Goal: Book appointment/travel/reservation

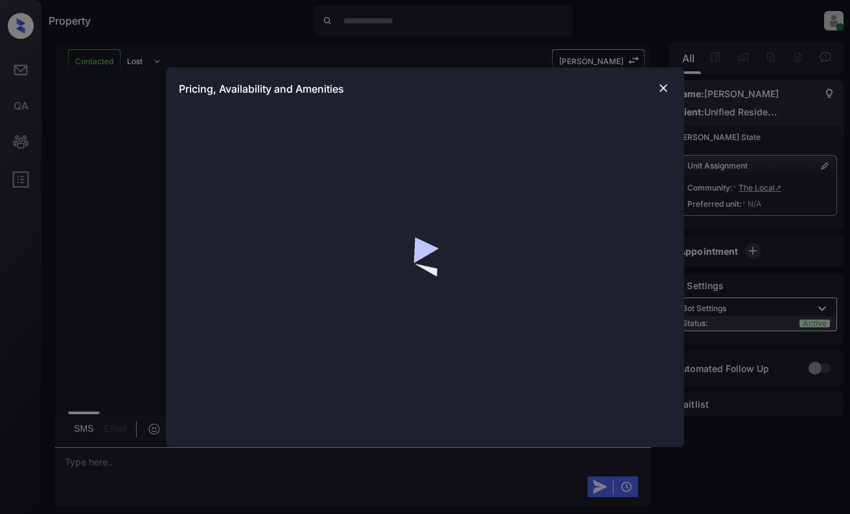
scroll to position [833, 0]
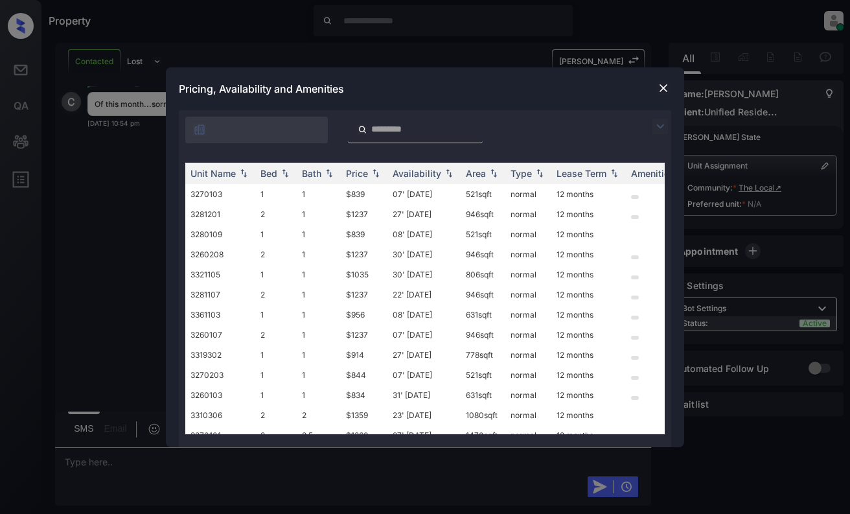
click at [669, 86] on img at bounding box center [663, 88] width 13 height 13
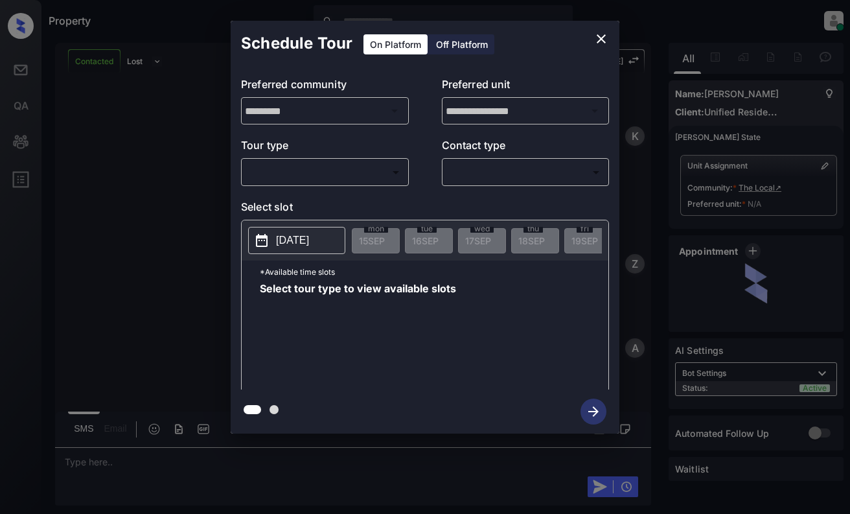
scroll to position [833, 0]
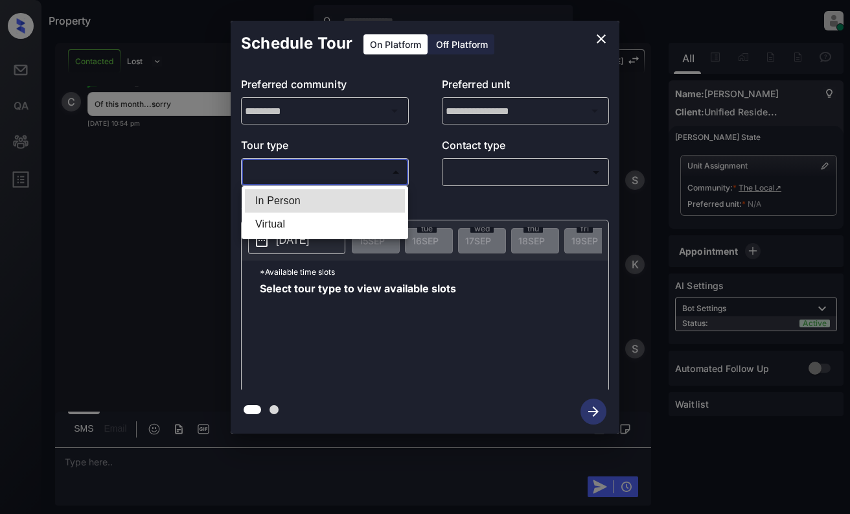
click at [356, 163] on body "Property Dominic Ceralde Online Set yourself offline Set yourself on break Prof…" at bounding box center [425, 257] width 850 height 514
click at [351, 192] on li "In Person" at bounding box center [325, 200] width 160 height 23
type input "********"
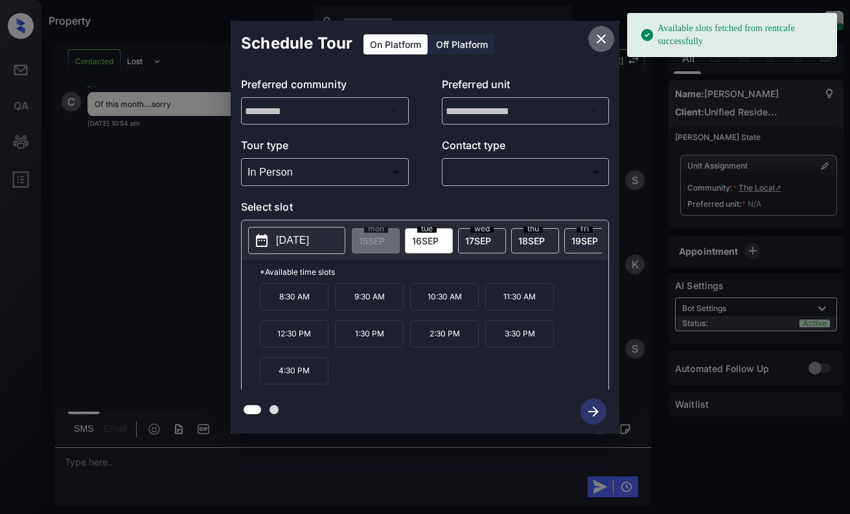
click at [602, 41] on icon "close" at bounding box center [602, 39] width 16 height 16
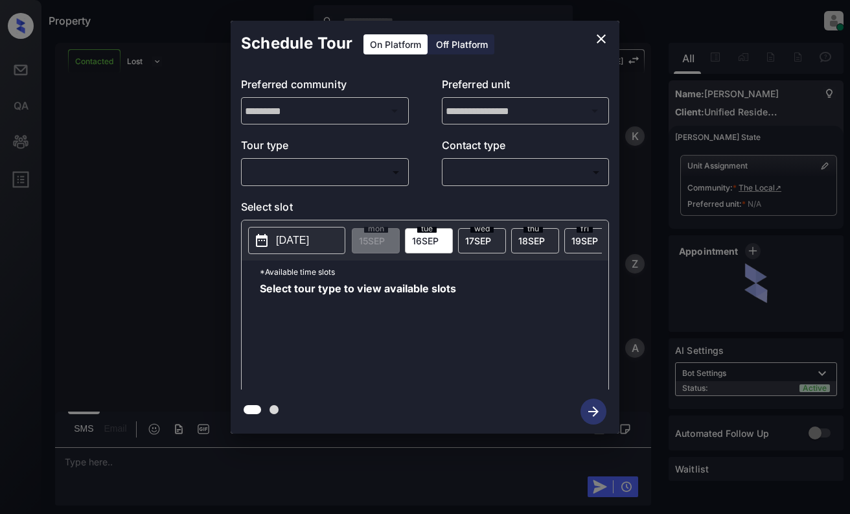
scroll to position [1176, 0]
click at [370, 172] on body "Property [PERSON_NAME] Online Set yourself offline Set yourself on break Profil…" at bounding box center [425, 257] width 850 height 514
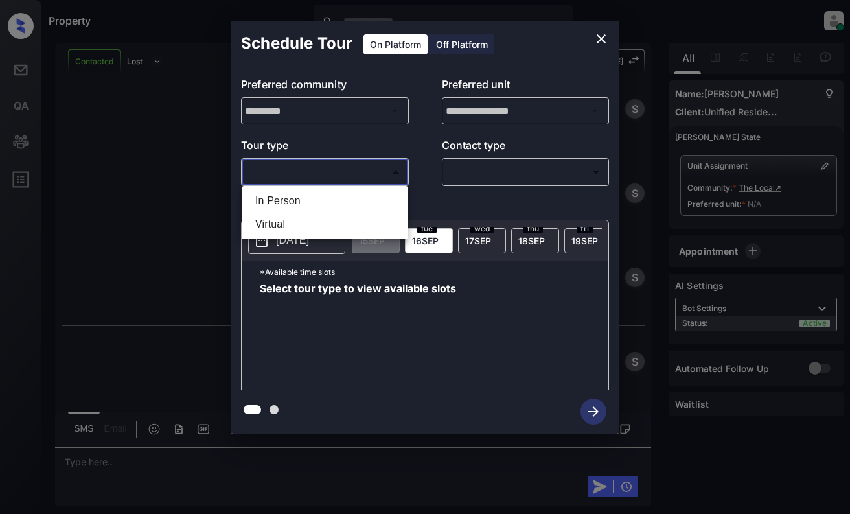
click at [367, 191] on li "In Person" at bounding box center [325, 200] width 160 height 23
type input "********"
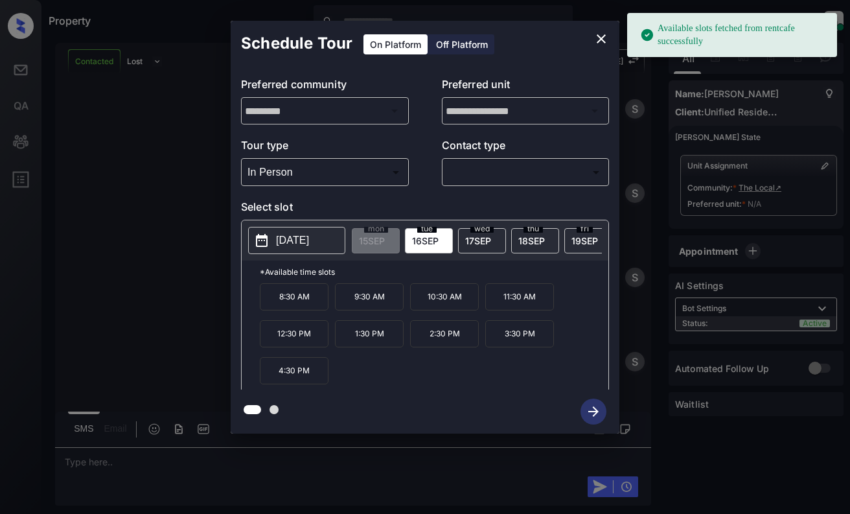
click at [329, 226] on div "2025-09-16 mon 15 SEP tue 16 SEP wed 17 SEP thu 18 SEP fri 19 SEP sat 20 SEP su…" at bounding box center [425, 240] width 367 height 40
click at [309, 237] on p "2025-09-16" at bounding box center [292, 241] width 33 height 16
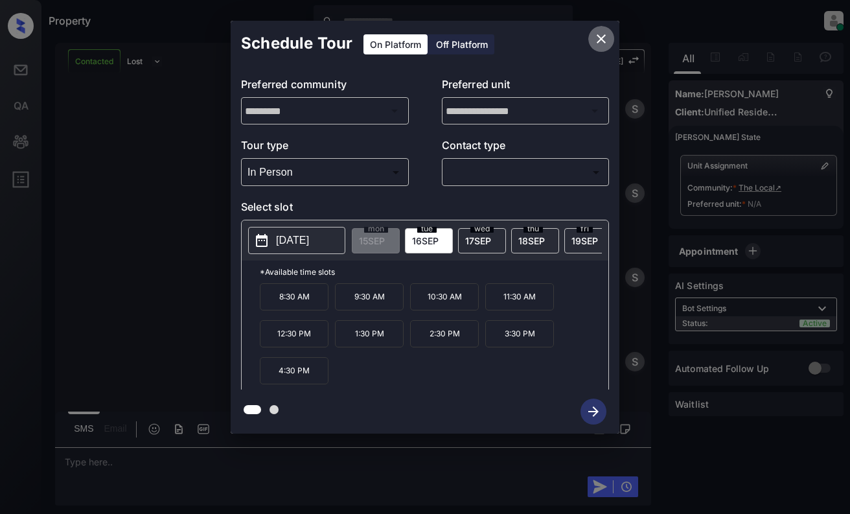
click at [602, 43] on icon "close" at bounding box center [602, 39] width 16 height 16
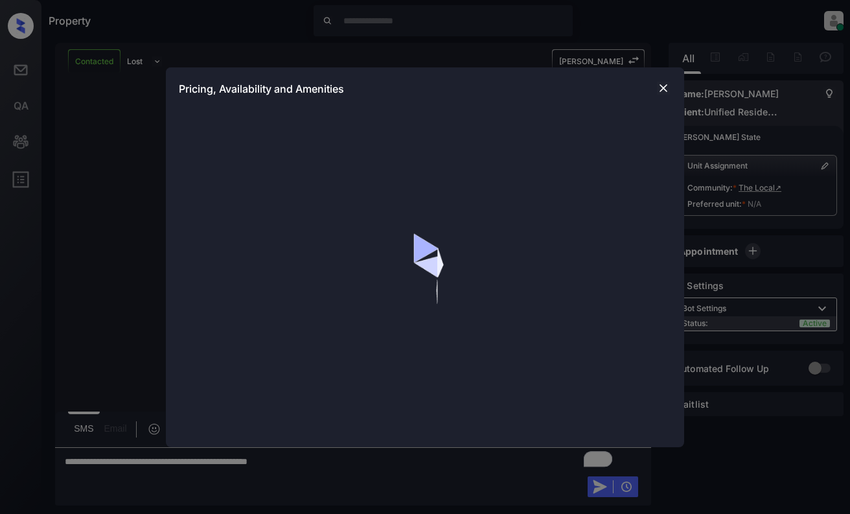
scroll to position [1431, 0]
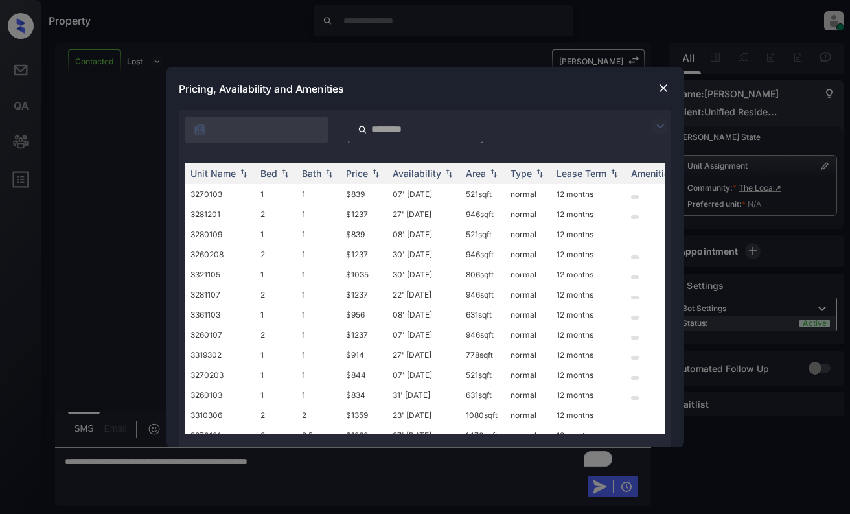
click at [662, 127] on img at bounding box center [660, 127] width 16 height 16
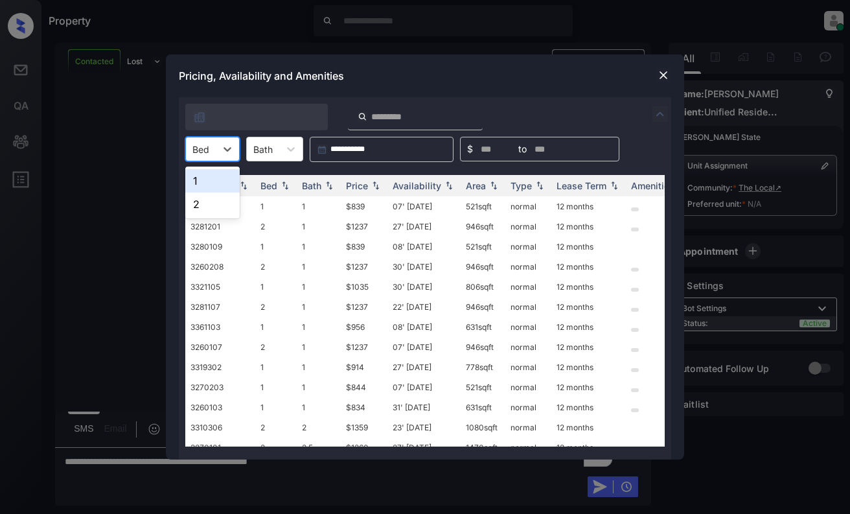
click at [197, 159] on div "Bed" at bounding box center [212, 149] width 54 height 25
click at [205, 181] on div "1" at bounding box center [212, 180] width 54 height 23
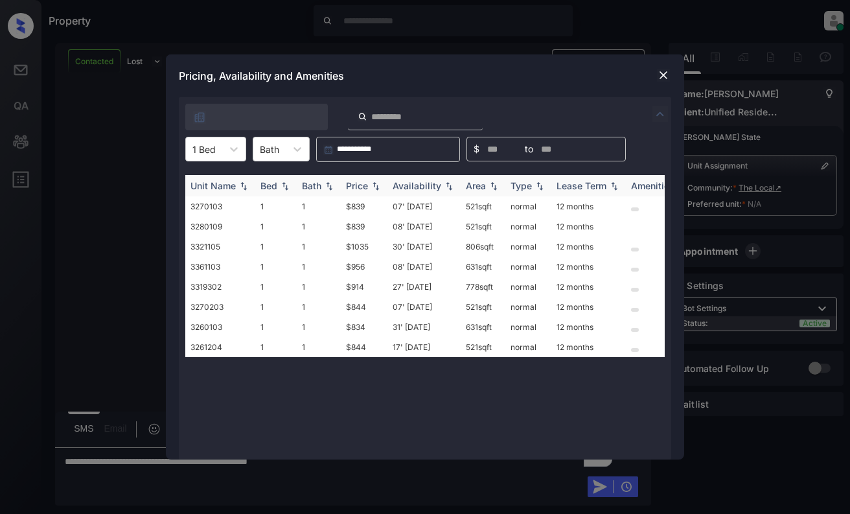
click at [365, 185] on div "Price" at bounding box center [357, 185] width 22 height 11
click at [424, 186] on div "Availability" at bounding box center [417, 185] width 49 height 11
click at [124, 246] on div "**********" at bounding box center [425, 257] width 850 height 514
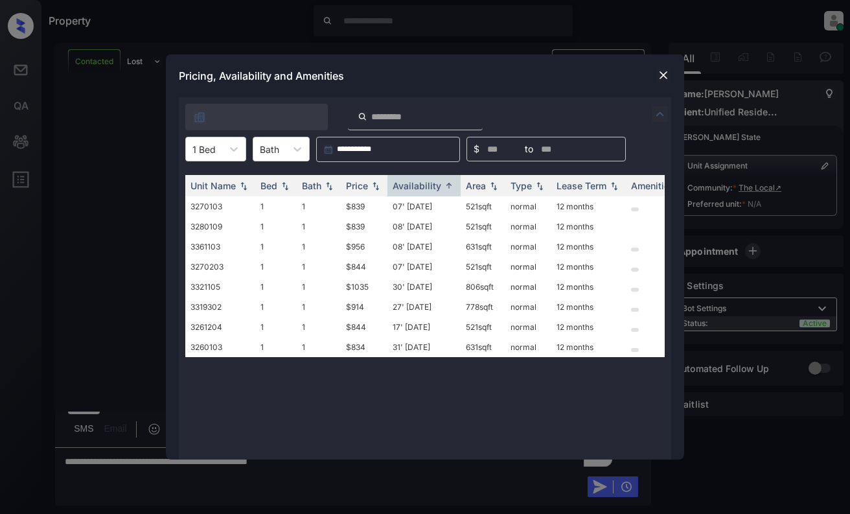
click at [660, 69] on img at bounding box center [663, 75] width 13 height 13
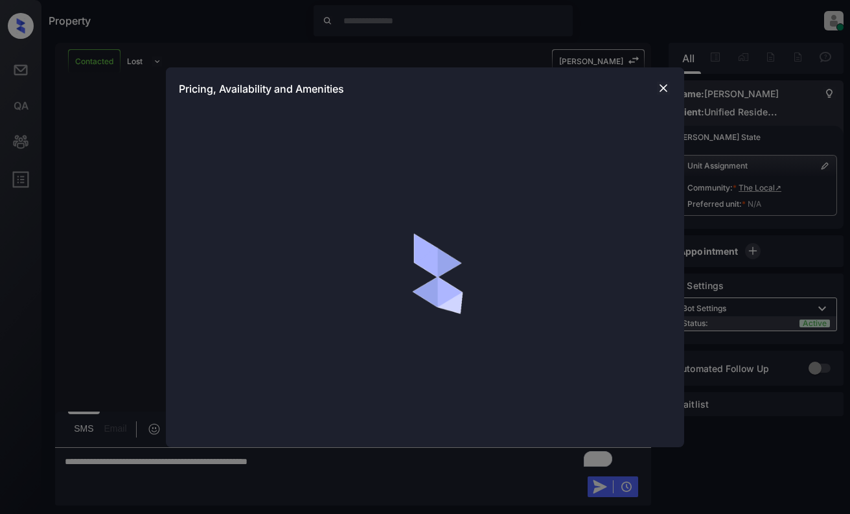
scroll to position [1431, 0]
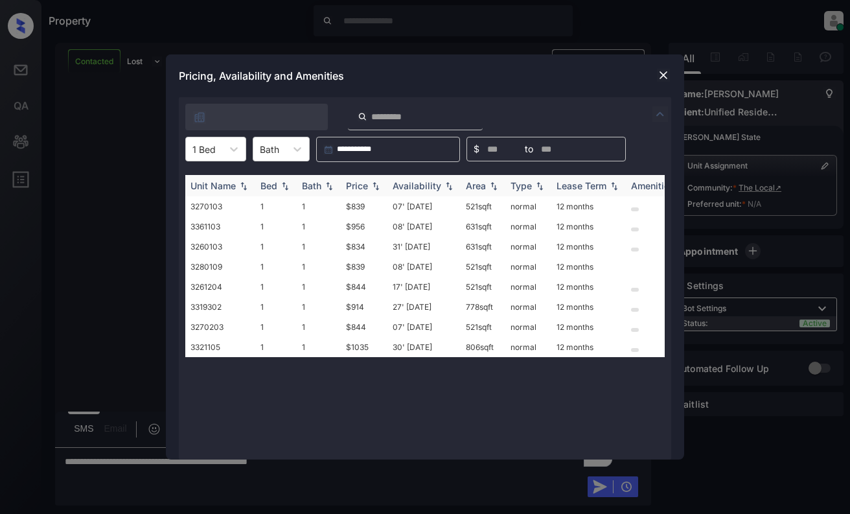
click at [358, 182] on div "Price" at bounding box center [357, 185] width 22 height 11
click at [222, 152] on div "1 Bed" at bounding box center [204, 149] width 36 height 19
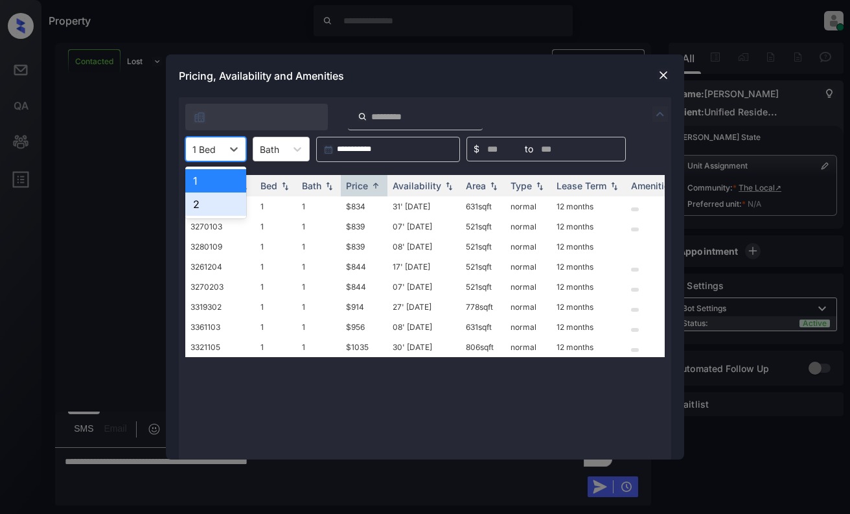
click at [216, 205] on div "2" at bounding box center [215, 203] width 61 height 23
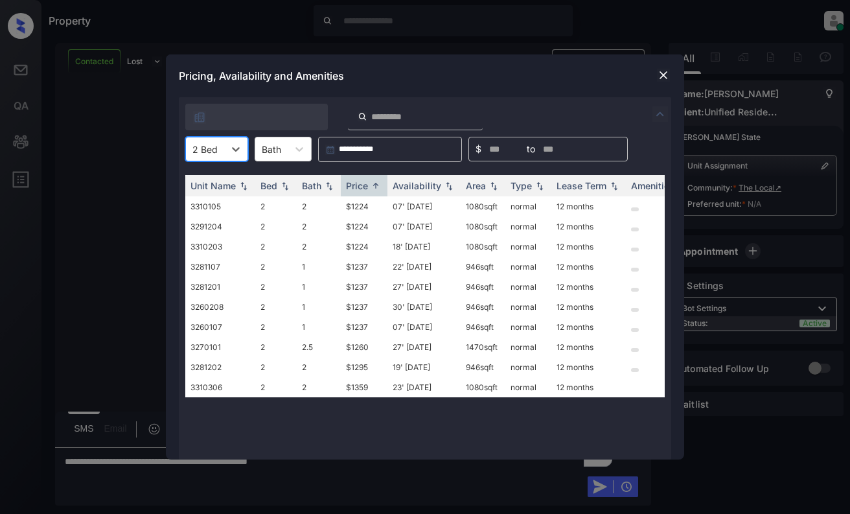
click at [662, 78] on img at bounding box center [663, 75] width 13 height 13
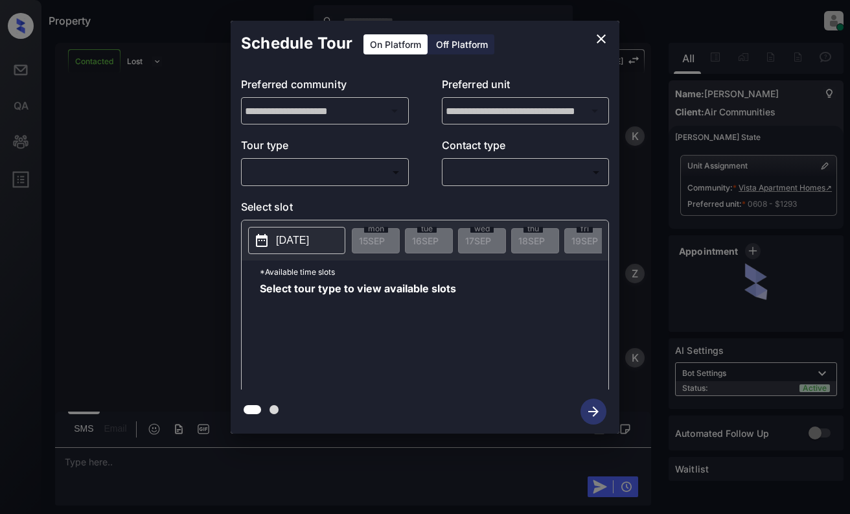
scroll to position [1939, 0]
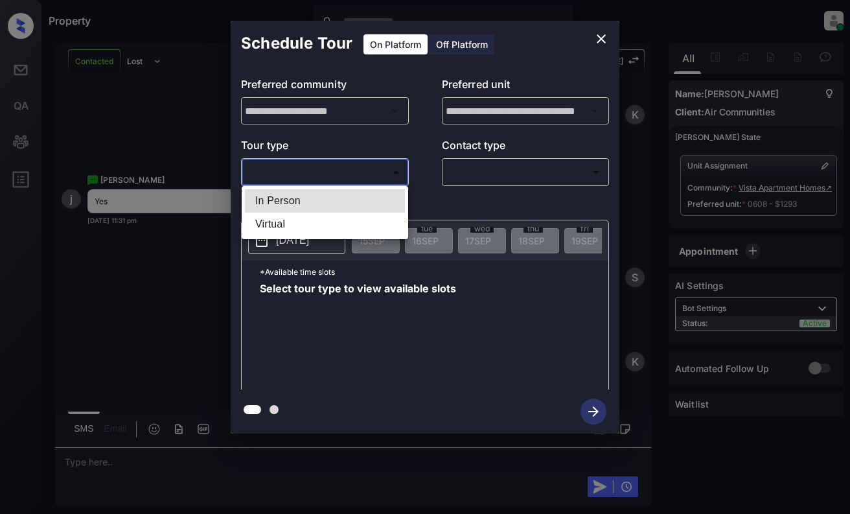
click at [329, 167] on body "Property [PERSON_NAME] Online Set yourself offline Set yourself on break Profil…" at bounding box center [425, 257] width 850 height 514
click at [332, 196] on li "In Person" at bounding box center [325, 200] width 160 height 23
type input "********"
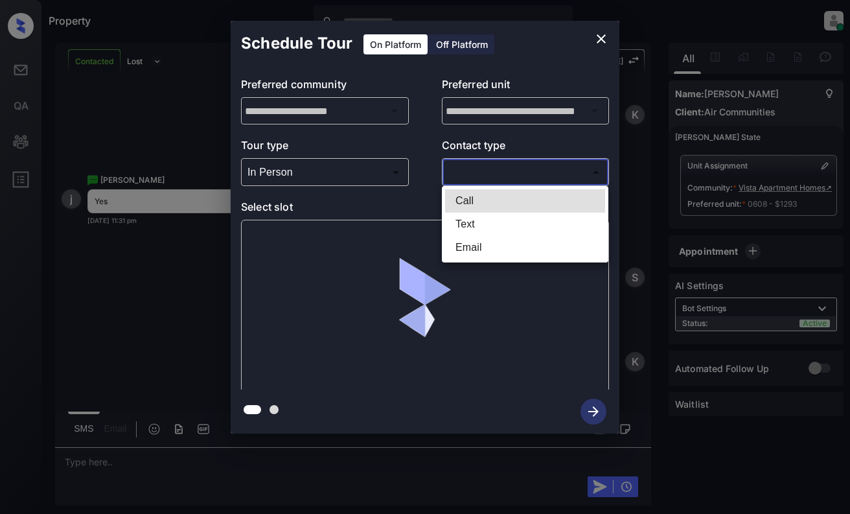
click at [481, 168] on body "Property [PERSON_NAME] Online Set yourself offline Set yourself on break Profil…" at bounding box center [425, 257] width 850 height 514
click at [486, 218] on li "Text" at bounding box center [525, 224] width 160 height 23
type input "****"
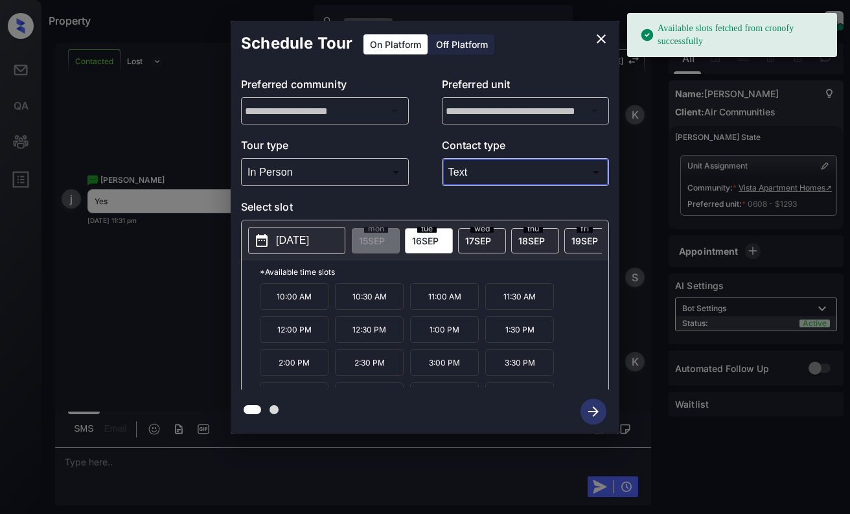
click at [309, 240] on p "[DATE]" at bounding box center [292, 241] width 33 height 16
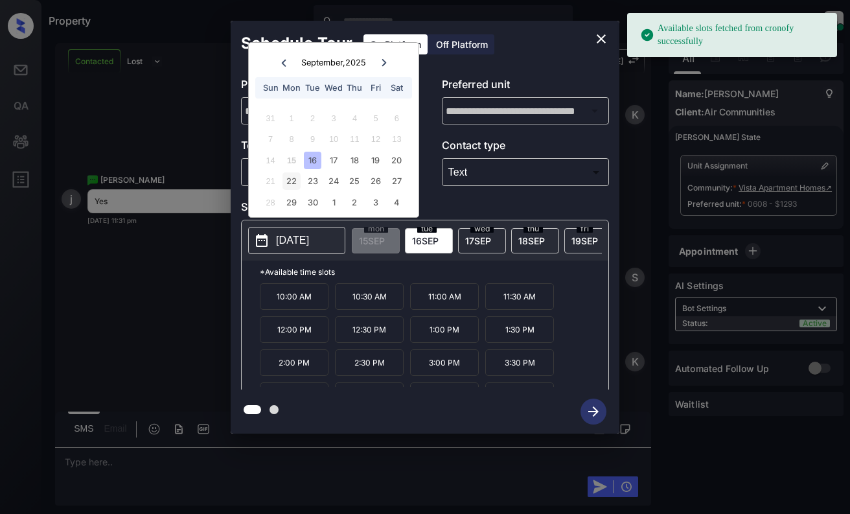
click at [292, 183] on div "22" at bounding box center [291, 180] width 17 height 17
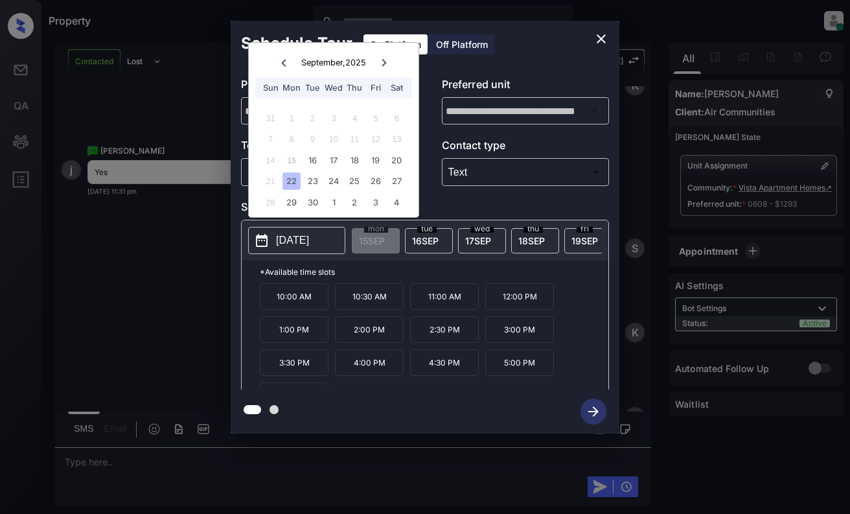
click at [446, 305] on p "11:00 AM" at bounding box center [444, 296] width 69 height 27
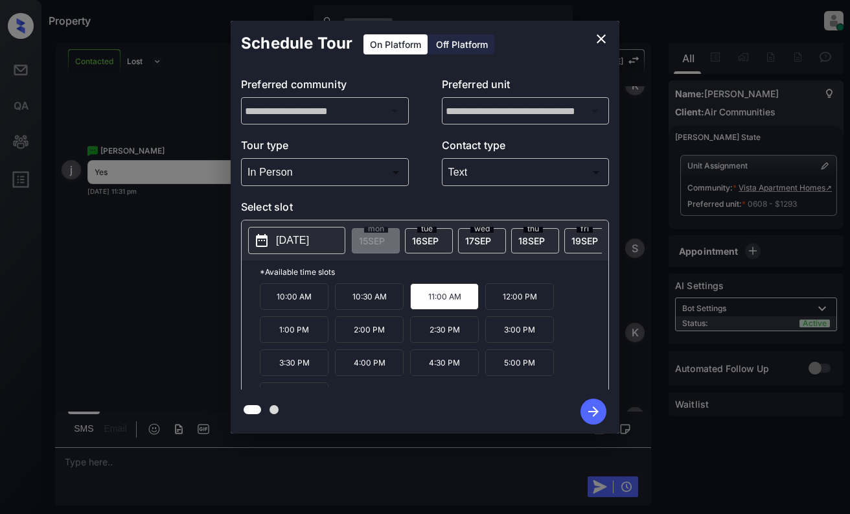
click at [592, 410] on icon "button" at bounding box center [594, 411] width 26 height 26
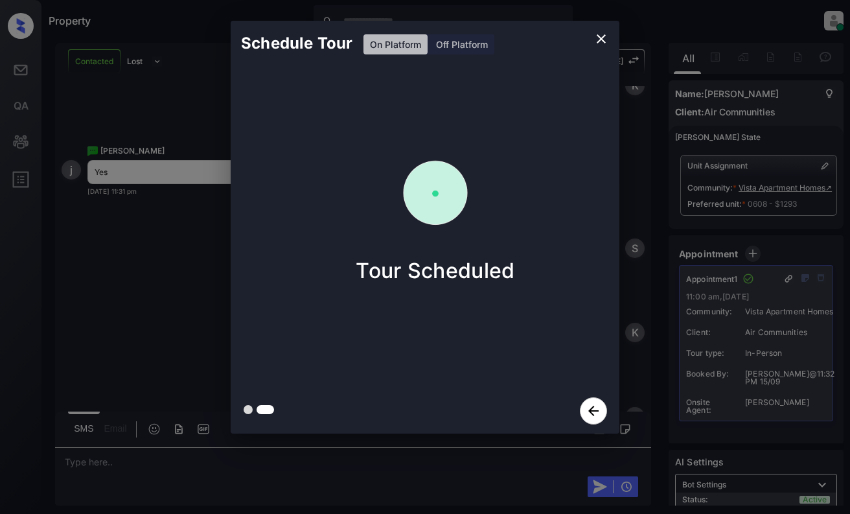
click at [161, 261] on div "Schedule Tour On Platform Off Platform Tour Scheduled" at bounding box center [425, 227] width 850 height 454
